Goal: Transaction & Acquisition: Purchase product/service

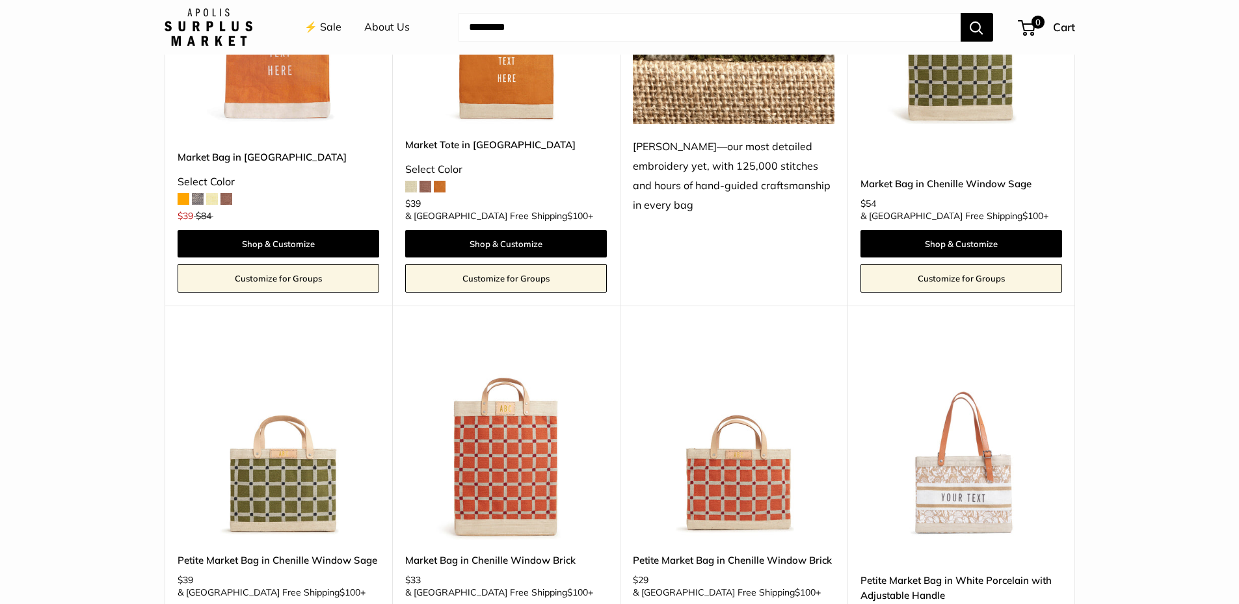
scroll to position [2173, 0]
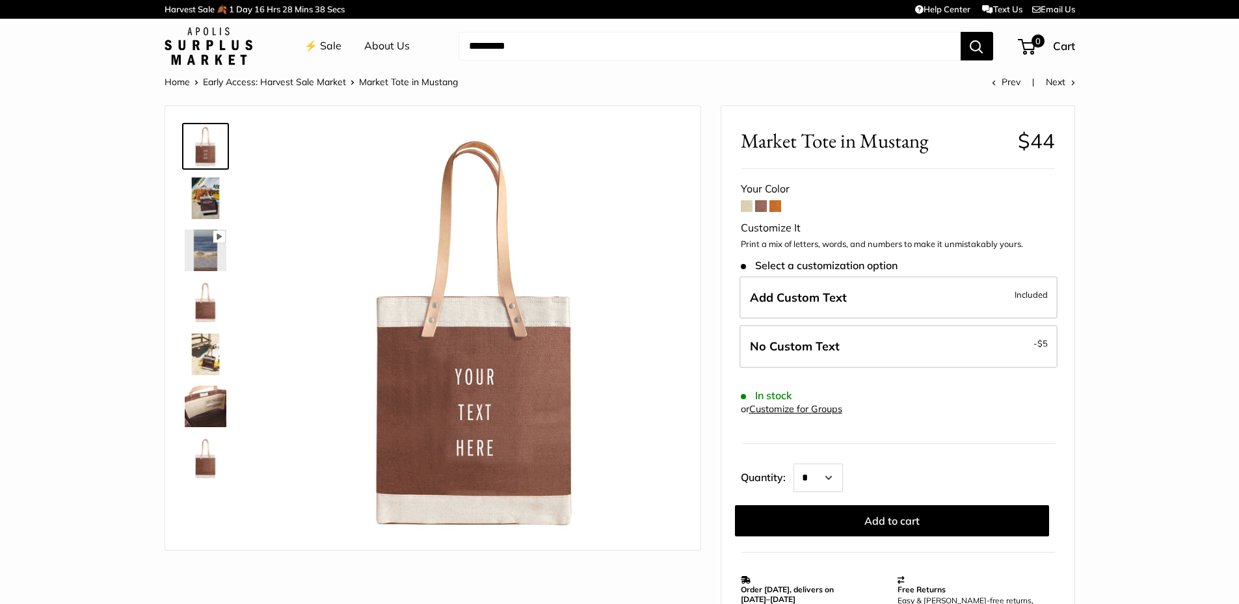
click at [542, 39] on input "Search..." at bounding box center [710, 46] width 502 height 29
paste input "********"
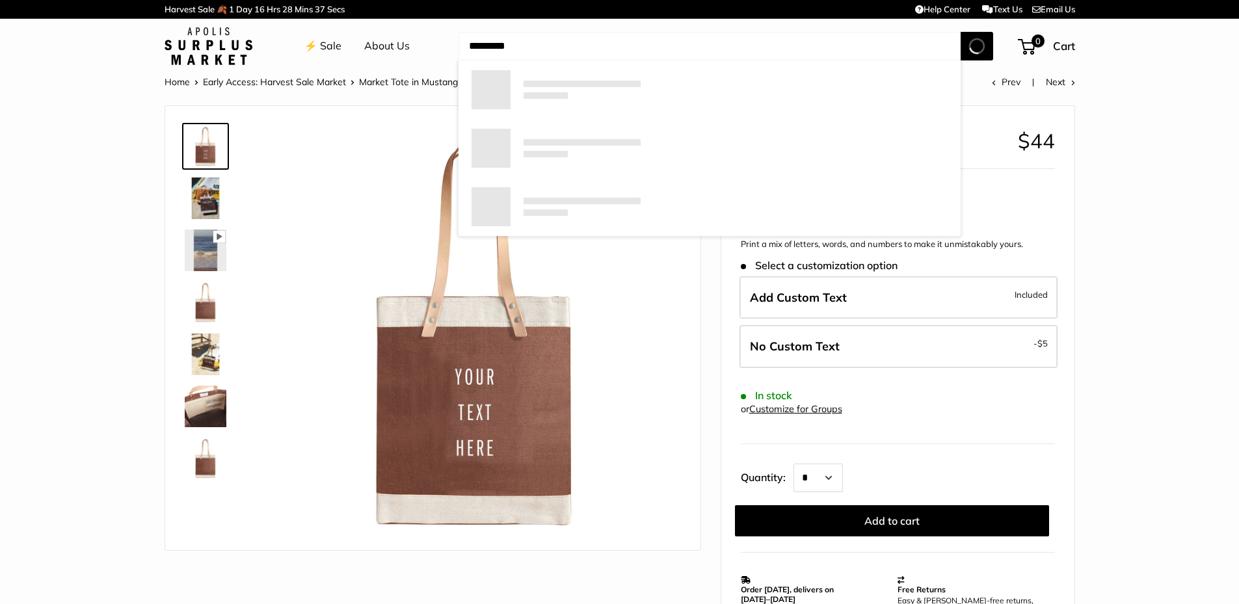
type input "********"
click at [961, 32] on button "Search" at bounding box center [977, 46] width 33 height 29
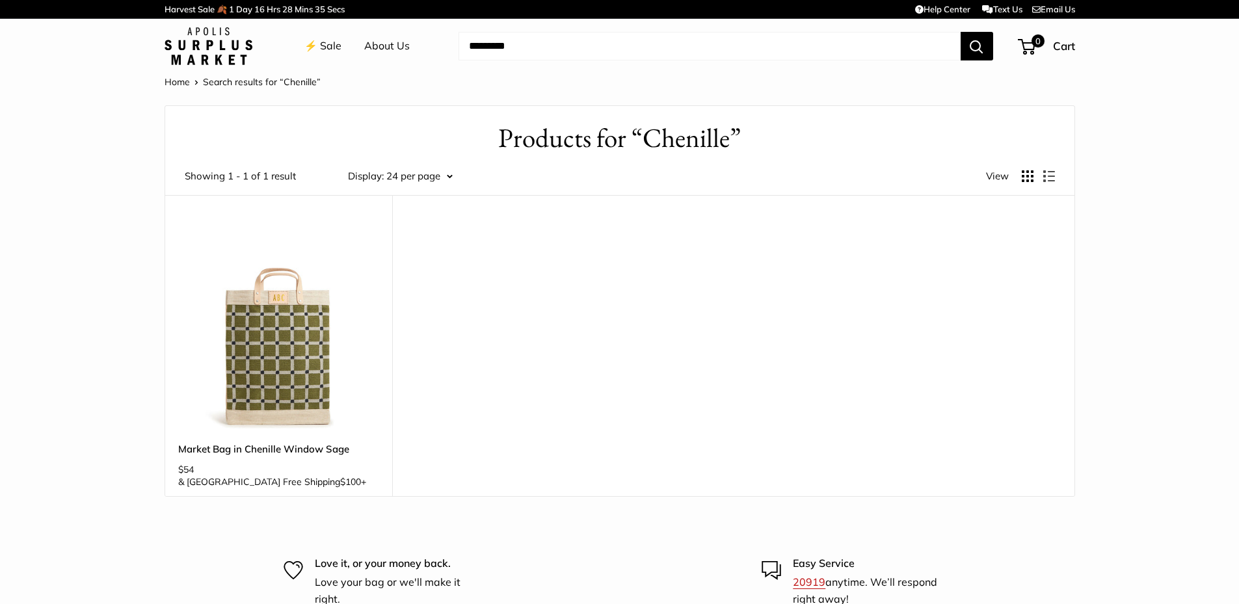
click at [0, 0] on img at bounding box center [0, 0] width 0 height 0
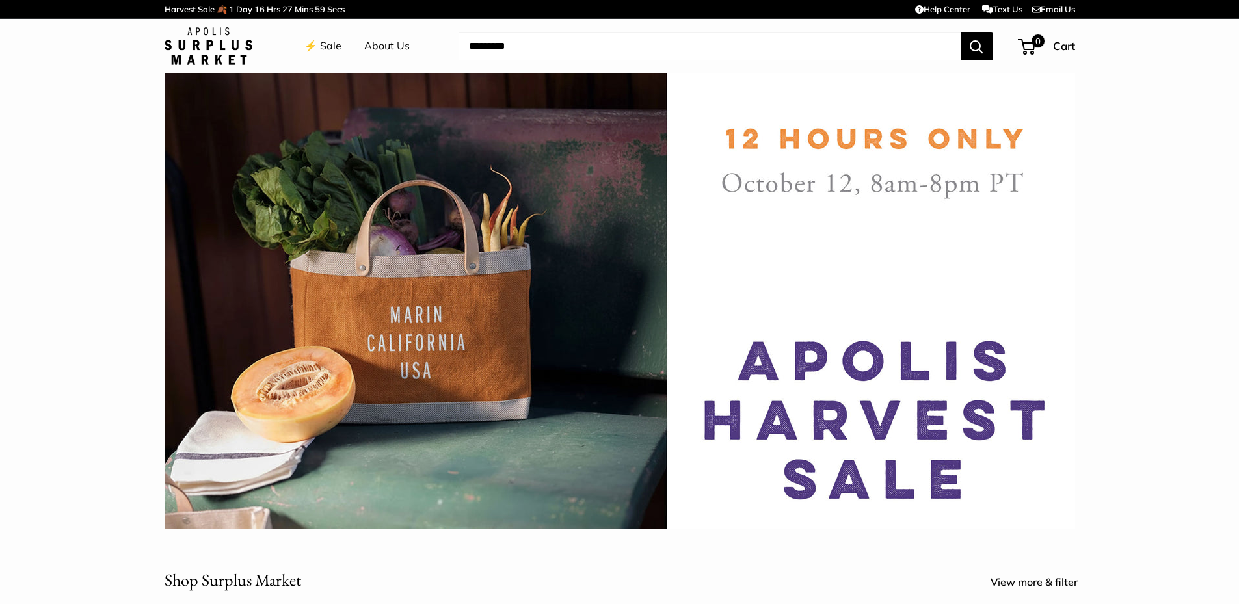
click at [882, 381] on img at bounding box center [620, 301] width 911 height 455
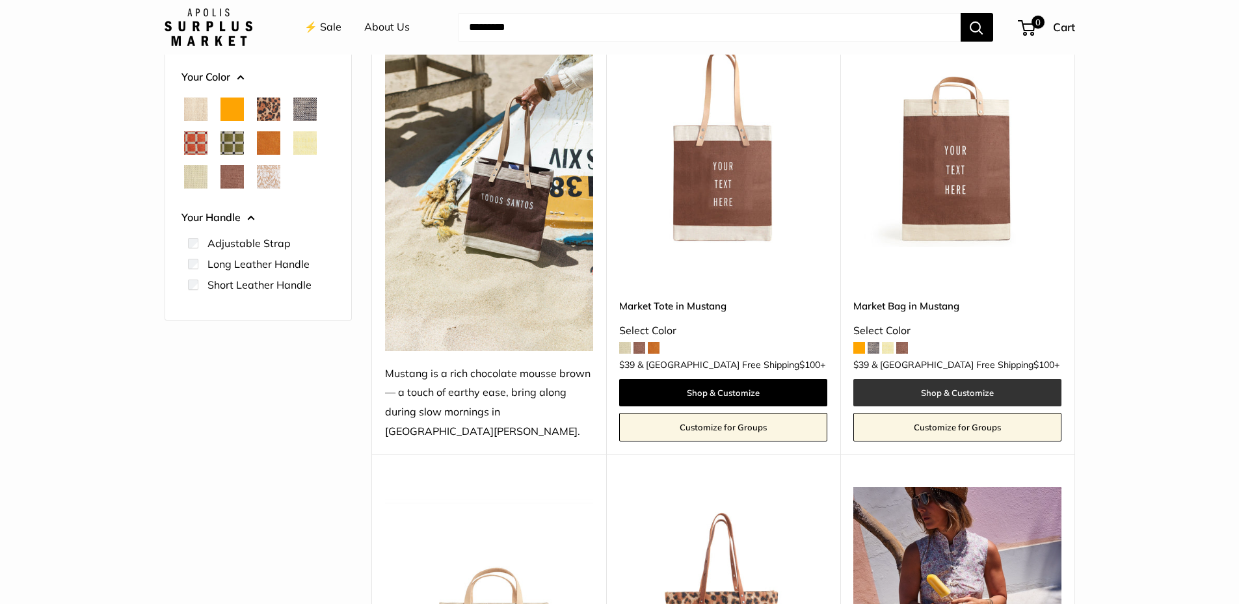
scroll to position [195, 0]
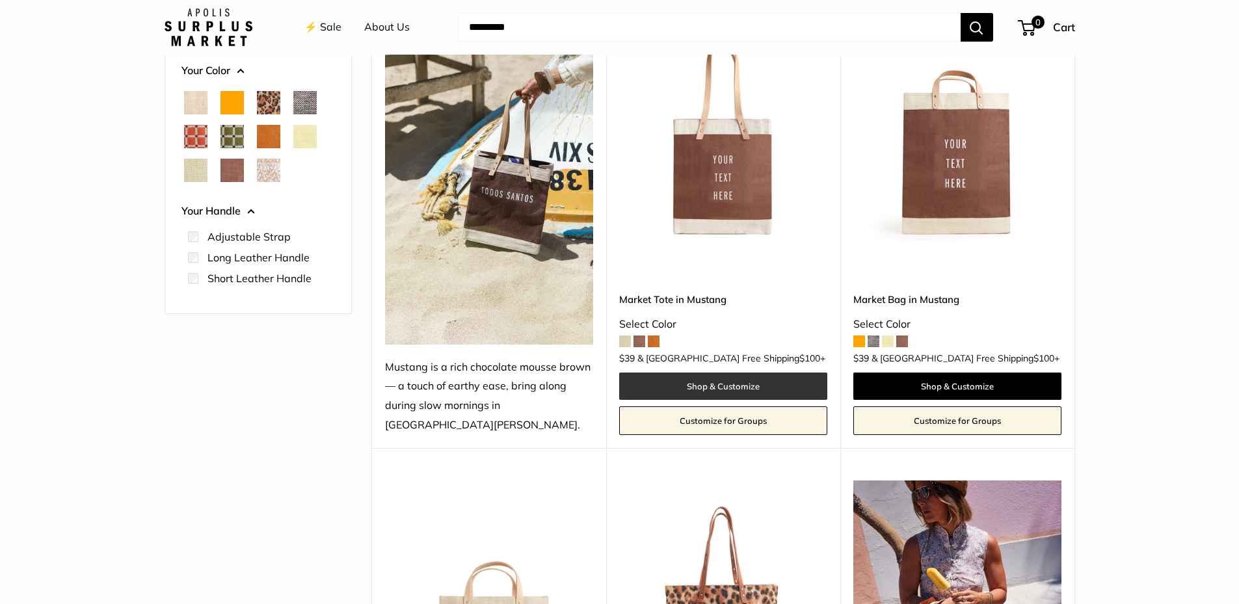
click at [704, 373] on link "Shop & Customize" at bounding box center [723, 386] width 208 height 27
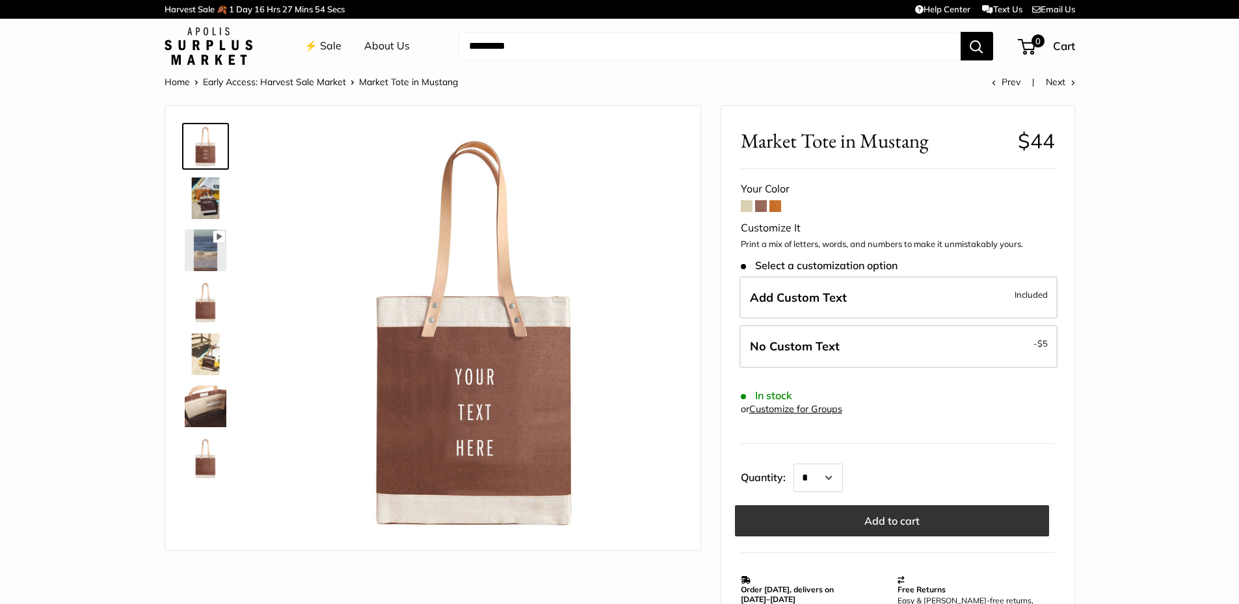
click at [866, 506] on button "Add to cart" at bounding box center [892, 520] width 314 height 31
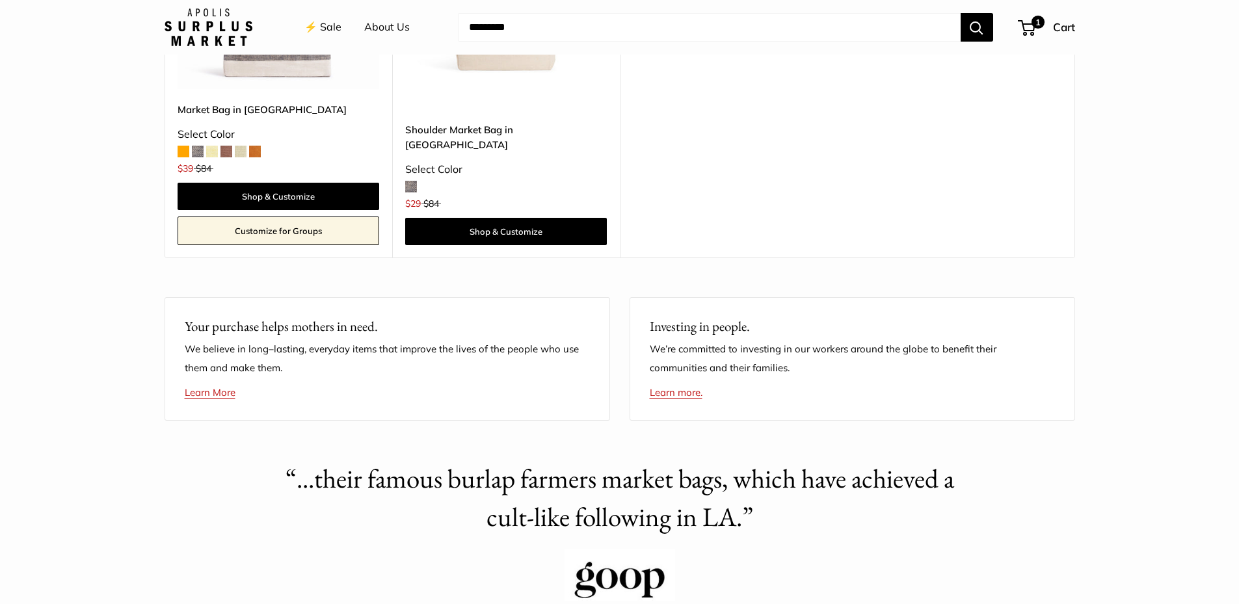
scroll to position [3318, 0]
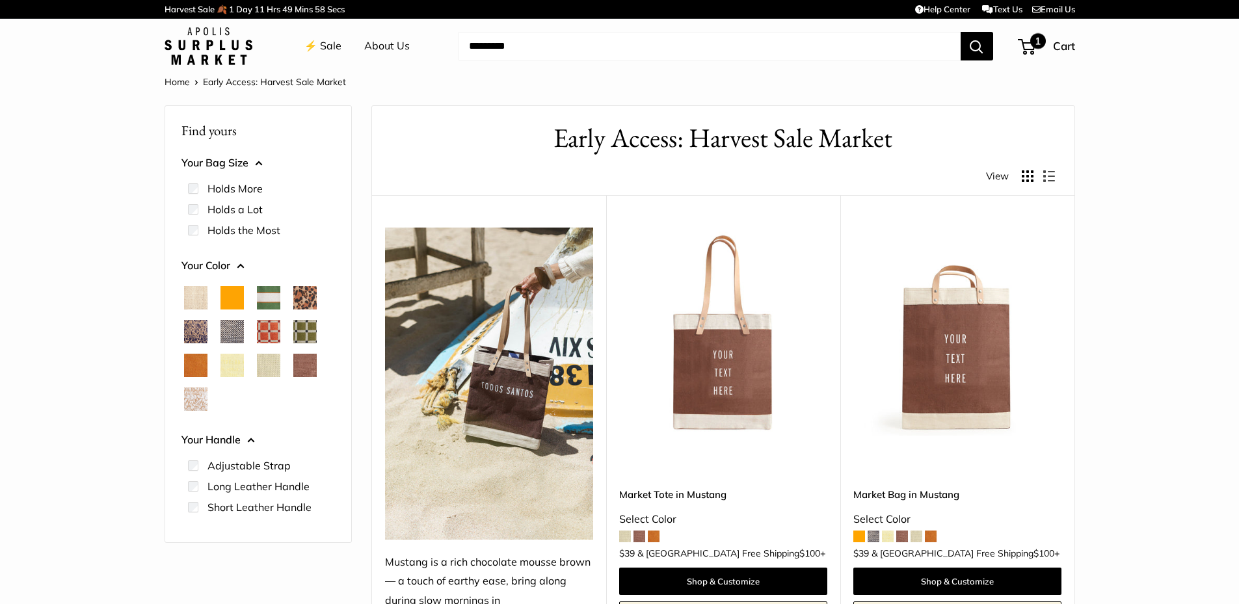
click at [1034, 45] on span "1" at bounding box center [1039, 41] width 16 height 16
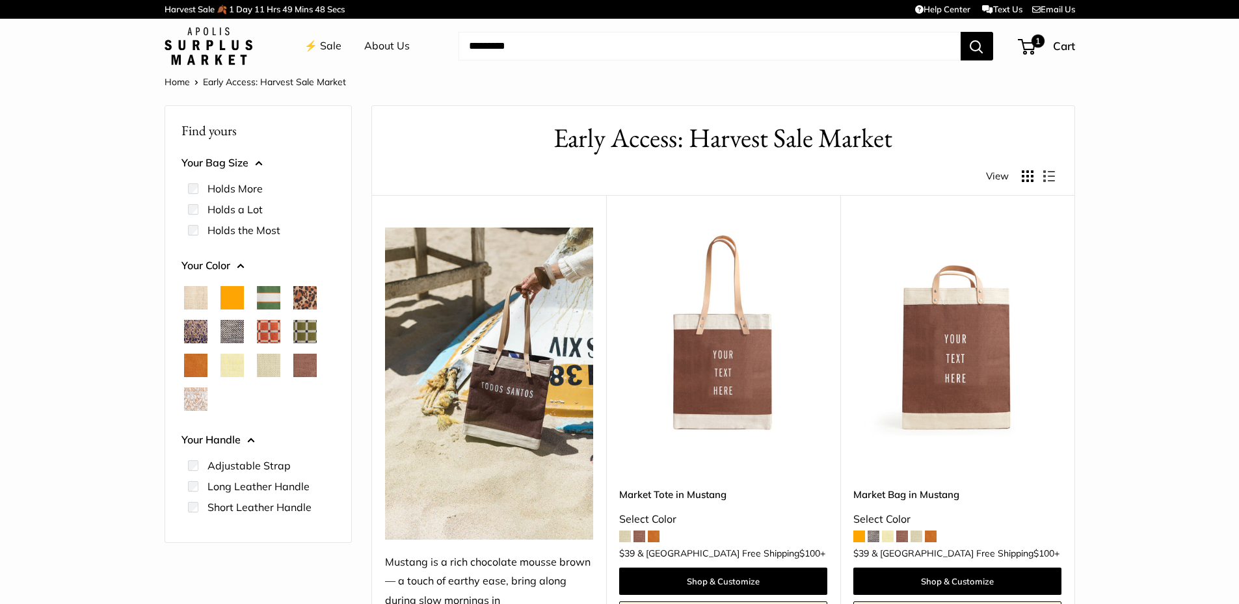
scroll to position [4731, 0]
click at [1051, 175] on button "Display products as list" at bounding box center [1050, 176] width 12 height 12
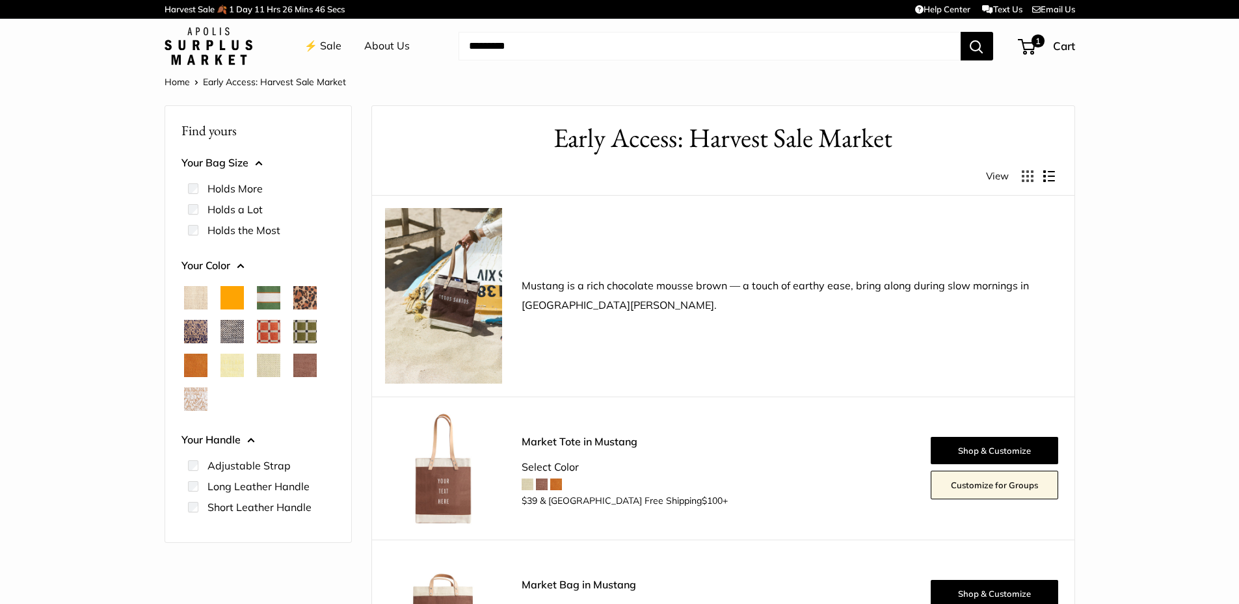
click at [1051, 175] on button "Display products as list" at bounding box center [1050, 176] width 12 height 12
click at [198, 82] on li "Home" at bounding box center [184, 82] width 38 height 17
click at [327, 47] on link "⚡️ Sale" at bounding box center [322, 46] width 37 height 20
click at [209, 47] on img at bounding box center [209, 46] width 88 height 38
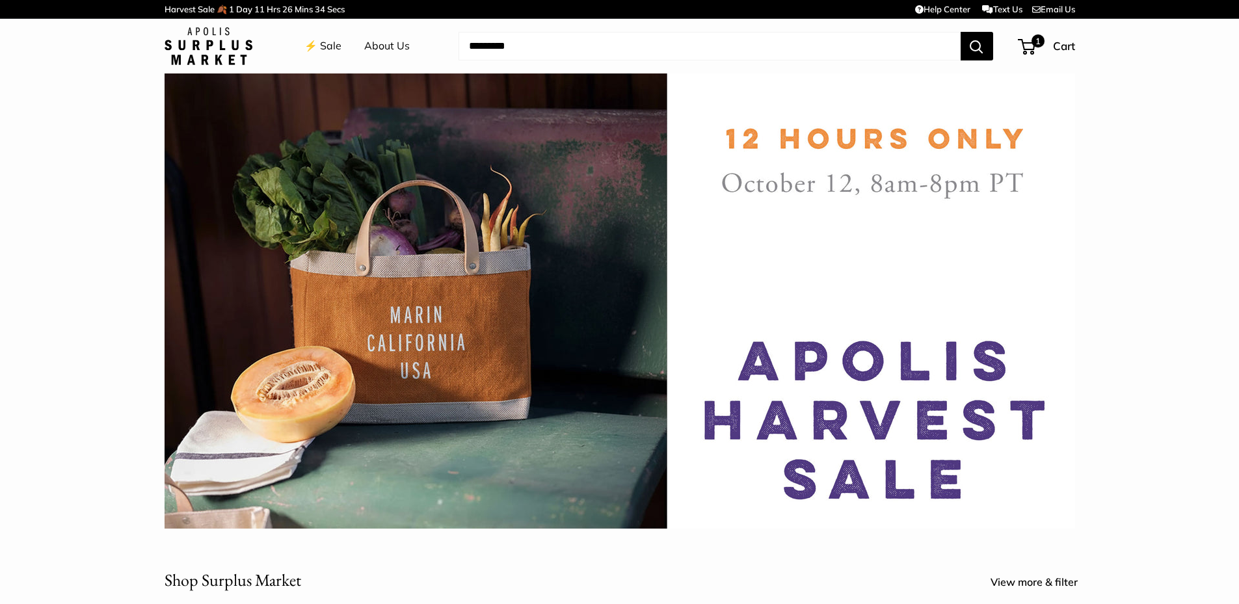
scroll to position [390, 0]
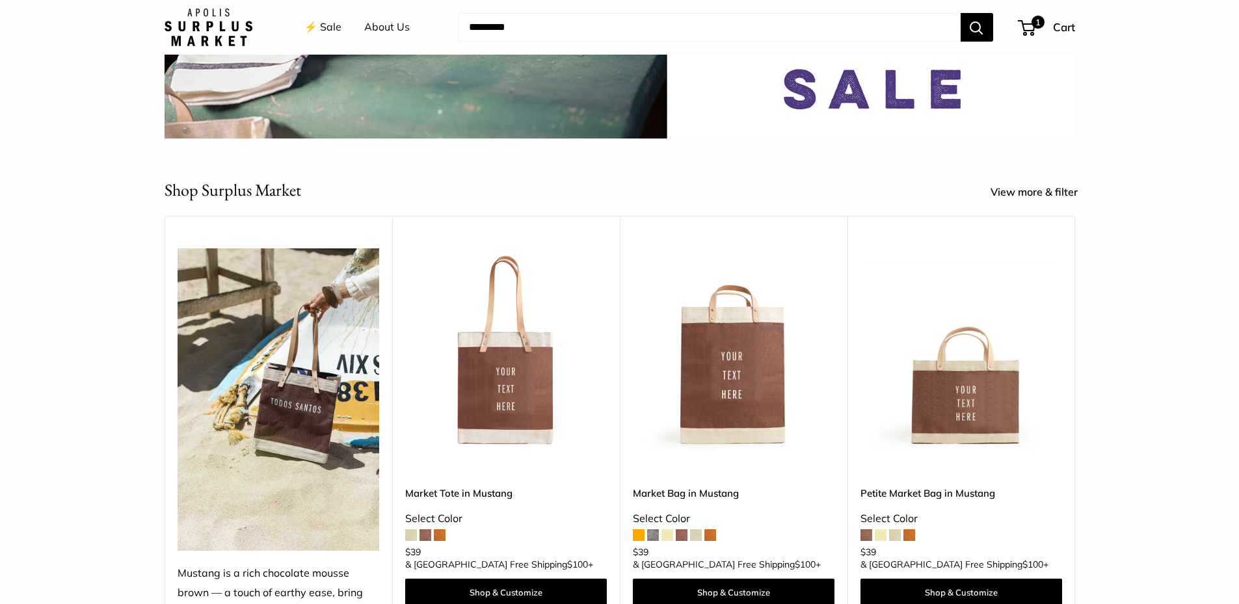
click at [1055, 190] on link "View more & filter" at bounding box center [1041, 193] width 101 height 20
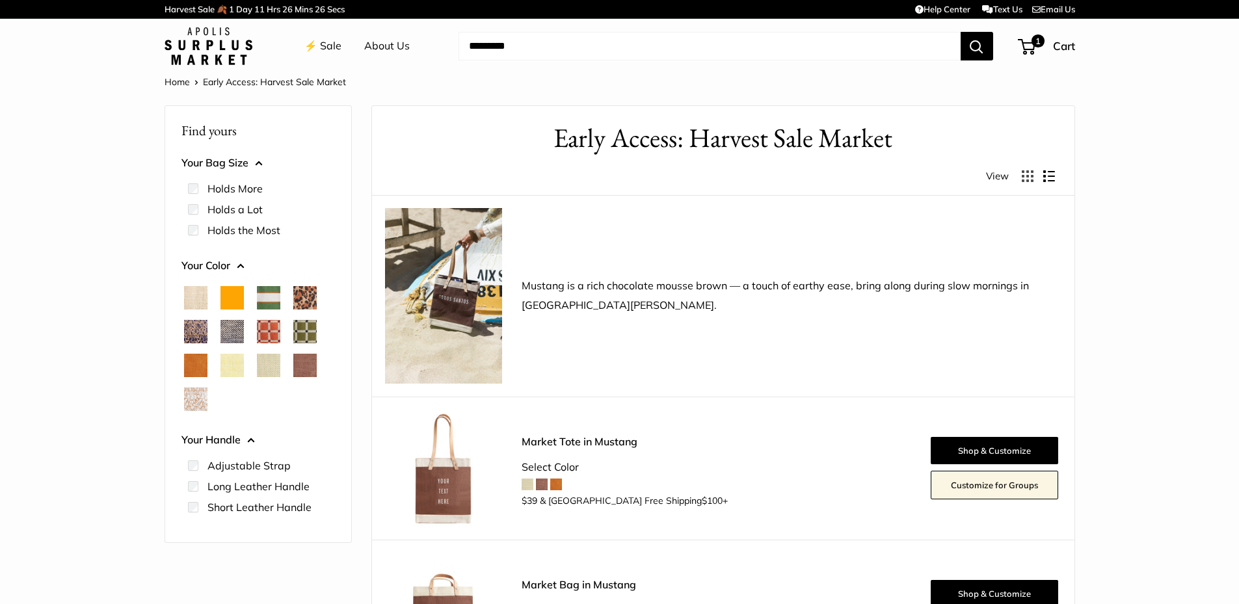
click at [1049, 176] on button "Display products as list" at bounding box center [1050, 176] width 12 height 12
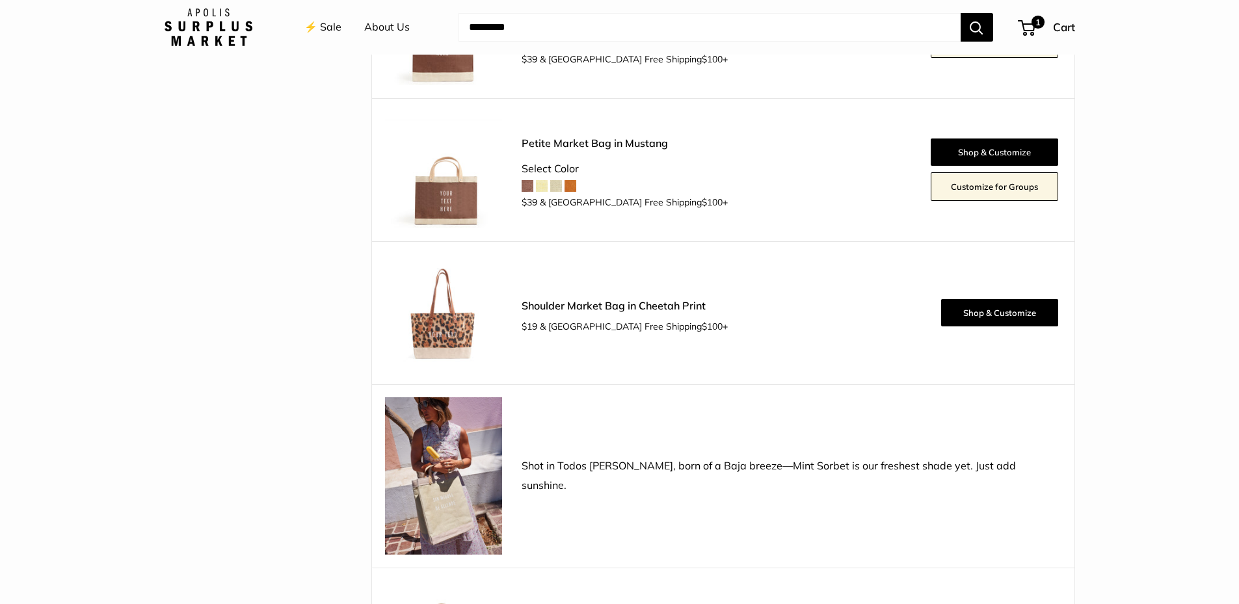
scroll to position [716, 0]
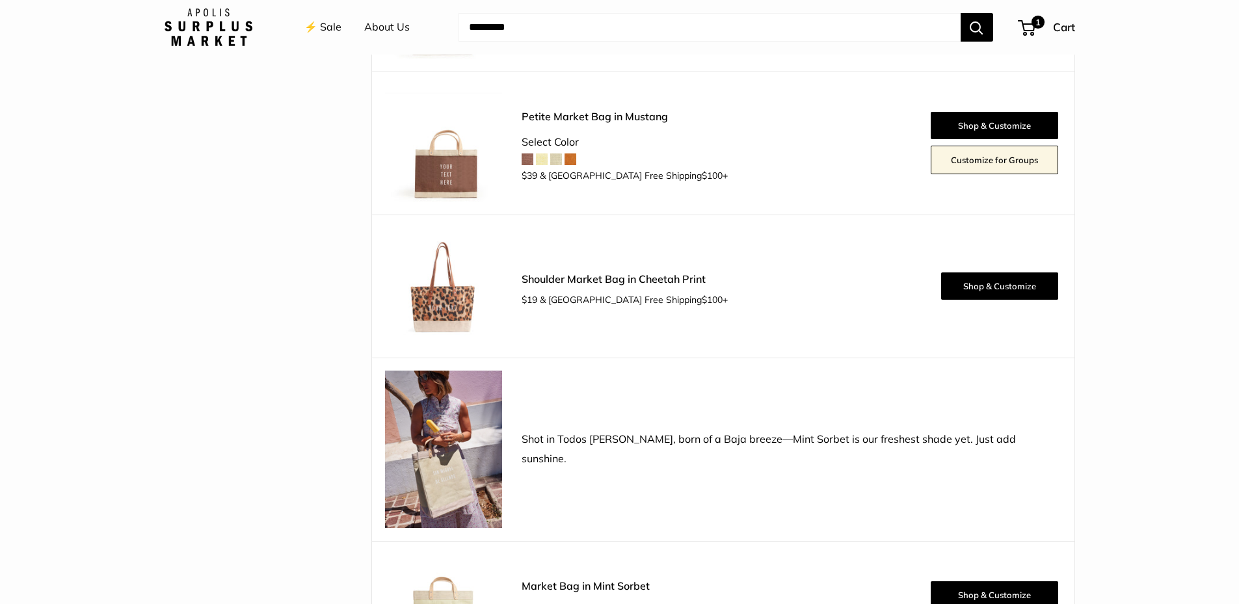
scroll to position [781, 0]
